Goal: Task Accomplishment & Management: Complete application form

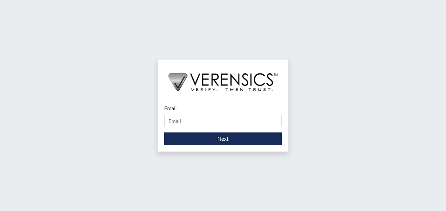
click at [177, 114] on div "Email Please provide your email address." at bounding box center [222, 115] width 117 height 23
click at [176, 123] on input "Email" at bounding box center [222, 121] width 117 height 12
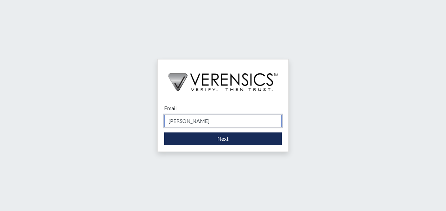
type input "[PERSON_NAME][EMAIL_ADDRESS][PERSON_NAME][DOMAIN_NAME]"
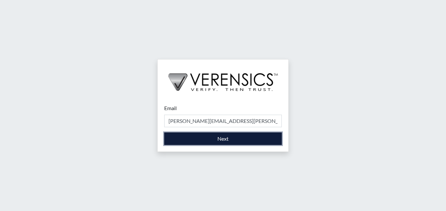
click at [182, 141] on button "Next" at bounding box center [222, 138] width 117 height 12
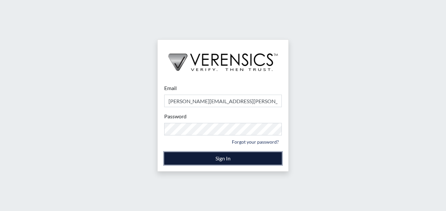
click at [169, 157] on button "Sign In" at bounding box center [222, 158] width 117 height 12
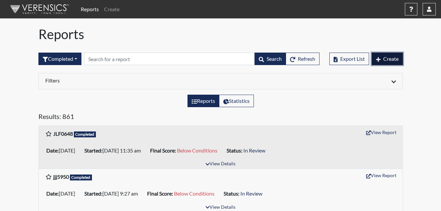
click at [381, 56] on button "Create" at bounding box center [386, 58] width 31 height 12
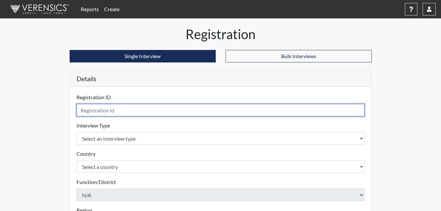
click at [122, 109] on input "text" at bounding box center [220, 110] width 288 height 12
click at [98, 111] on input "text" at bounding box center [220, 110] width 288 height 12
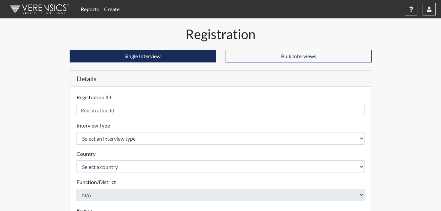
click at [428, 72] on div "Reports Create Help Center × Verensics Best Practices How to successfully use t…" at bounding box center [220, 184] width 441 height 369
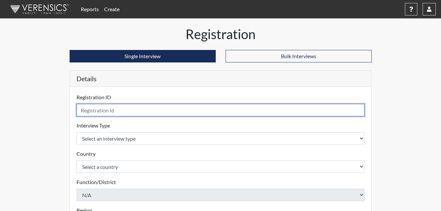
click at [90, 109] on input "text" at bounding box center [220, 110] width 288 height 12
type input "AJC4244"
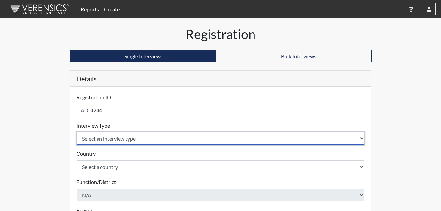
click at [130, 141] on select "Select an interview type Corrections Pre-Employment" at bounding box center [220, 138] width 288 height 12
select select "ff733e93-e1bf-11ea-9c9f-0eff0cf7eb8f"
click at [76, 132] on select "Select an interview type Corrections Pre-Employment" at bounding box center [220, 138] width 288 height 12
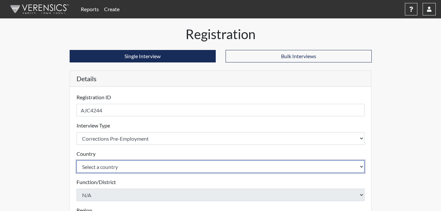
click at [123, 167] on select "Select a country [GEOGRAPHIC_DATA] [GEOGRAPHIC_DATA]" at bounding box center [220, 166] width 288 height 12
select select "united-states-of-[GEOGRAPHIC_DATA]"
click at [76, 160] on select "Select a country [GEOGRAPHIC_DATA] [GEOGRAPHIC_DATA]" at bounding box center [220, 166] width 288 height 12
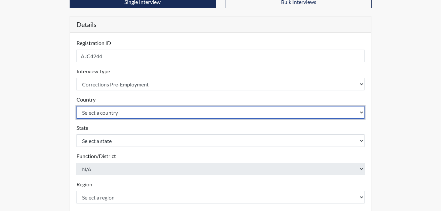
scroll to position [66, 0]
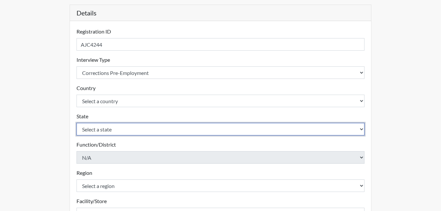
click at [126, 128] on select "Select a state [US_STATE] [US_STATE] [US_STATE] [US_STATE] [US_STATE] [US_STATE…" at bounding box center [220, 129] width 288 height 12
select select "GA"
click at [76, 123] on select "Select a state [US_STATE] [US_STATE] [US_STATE] [US_STATE] [US_STATE] [US_STATE…" at bounding box center [220, 129] width 288 height 12
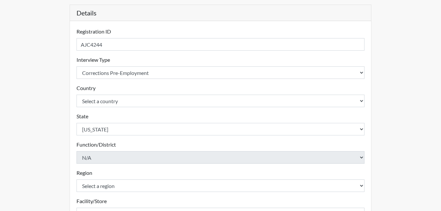
click at [125, 139] on form "Registration ID AJC4244 Please provide a registration ID. Interview Type Select…" at bounding box center [220, 159] width 288 height 263
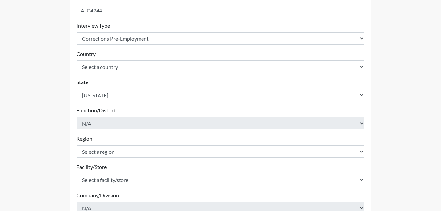
scroll to position [98, 0]
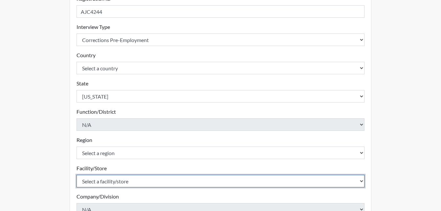
click at [122, 179] on select "Select a facility/store [GEOGRAPHIC_DATA] [PERSON_NAME] [PERSON_NAME] Unit Metr…" at bounding box center [220, 181] width 288 height 12
select select "226f3449-6468-4bad-86c2-dd5091f02e51"
click at [76, 175] on select "Select a facility/store [GEOGRAPHIC_DATA] [PERSON_NAME] [PERSON_NAME] Unit Metr…" at bounding box center [220, 181] width 288 height 12
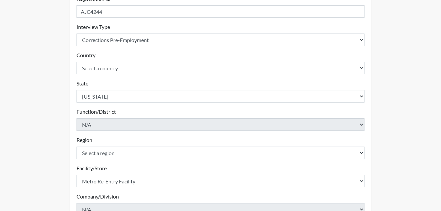
click at [405, 150] on div "Registration Single Interview Bulk Interviews Details Registration ID AJC4244 P…" at bounding box center [220, 113] width 374 height 371
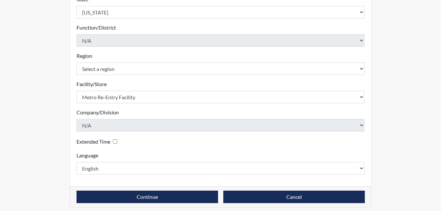
scroll to position [187, 0]
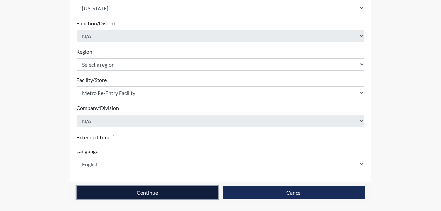
click at [189, 195] on button "Continue" at bounding box center [146, 192] width 141 height 12
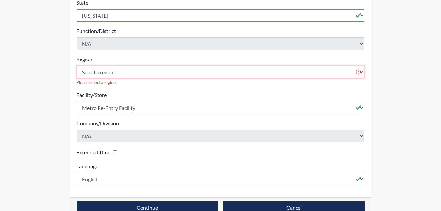
click at [156, 68] on select "Select a region [GEOGRAPHIC_DATA]" at bounding box center [220, 72] width 288 height 12
select select "8bdab1f8-09d2-48bf-ae6d-f2dae3084107"
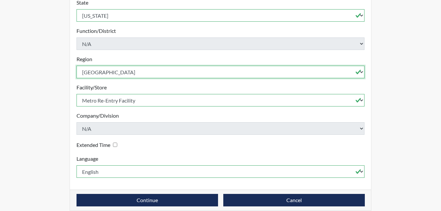
click at [76, 66] on select "Select a region [GEOGRAPHIC_DATA]" at bounding box center [220, 72] width 288 height 12
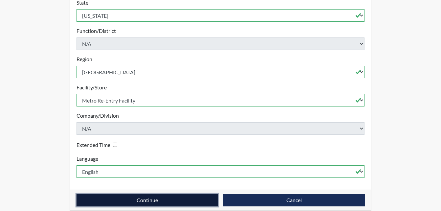
click at [169, 194] on button "Continue" at bounding box center [146, 200] width 141 height 12
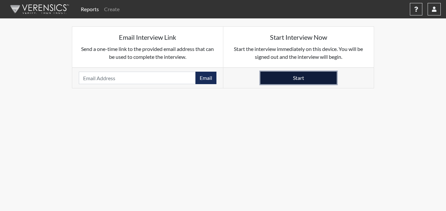
click at [289, 79] on button "Start" at bounding box center [298, 78] width 76 height 12
